Goal: Navigation & Orientation: Go to known website

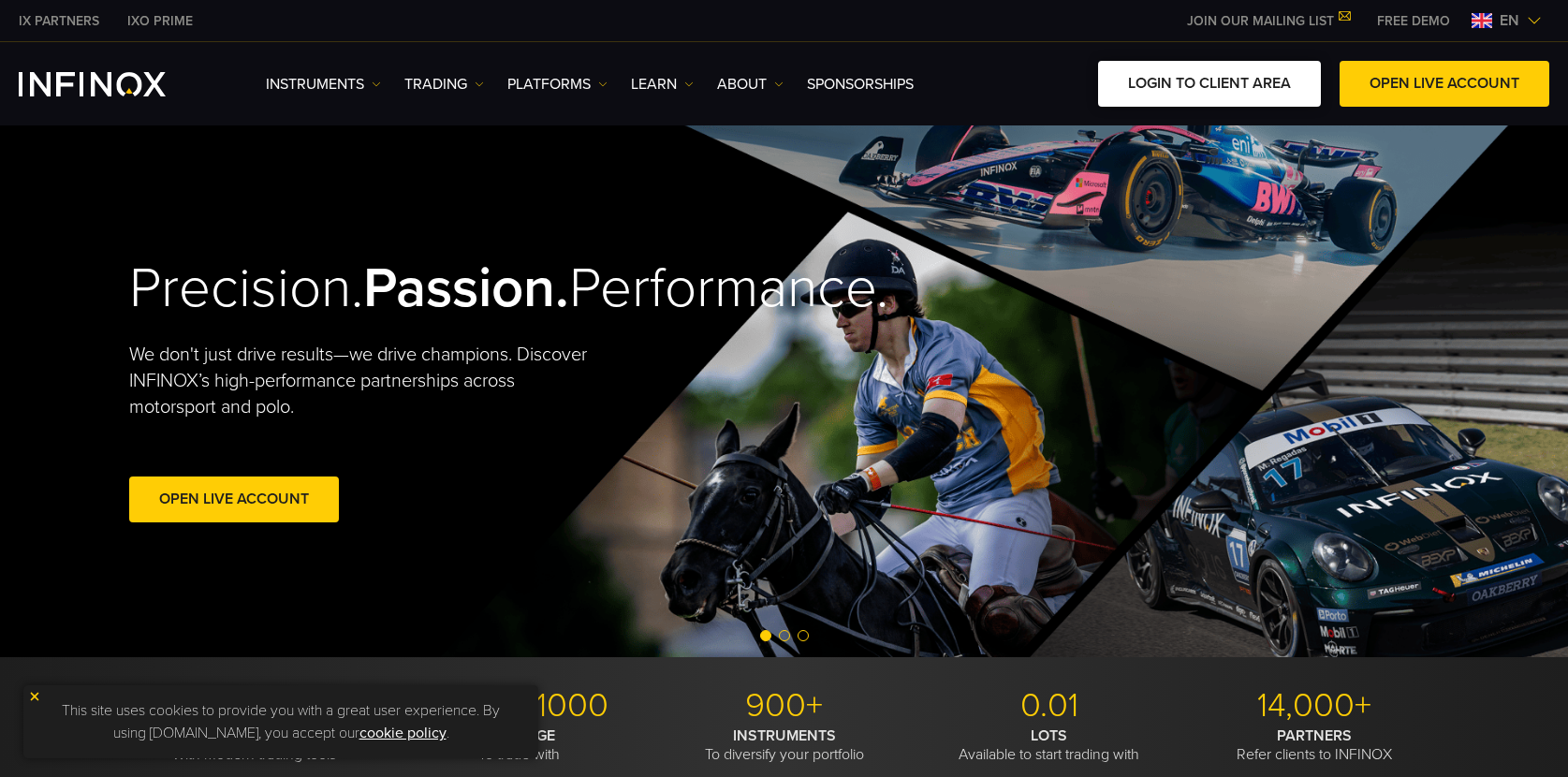
click at [1250, 101] on link "LOGIN TO CLIENT AREA" at bounding box center [1209, 84] width 223 height 46
